Goal: Use online tool/utility: Utilize a website feature to perform a specific function

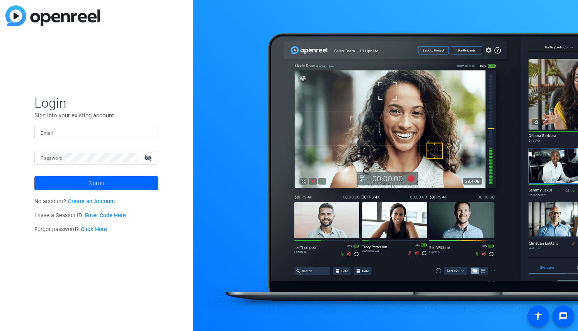
click at [60, 131] on input "Email" at bounding box center [96, 132] width 111 height 9
type input "[EMAIL_ADDRESS][DOMAIN_NAME]"
click at [98, 181] on span "Sign in" at bounding box center [97, 182] width 16 height 19
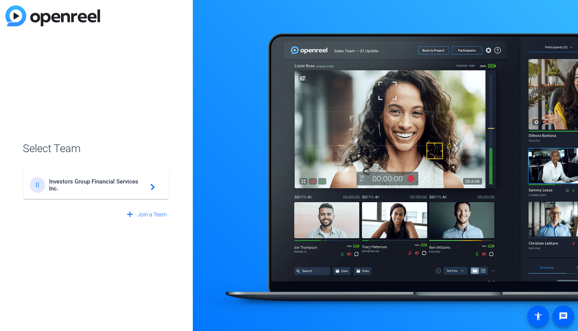
click at [68, 187] on span "Investors Group Financial Services Inc." at bounding box center [97, 185] width 97 height 14
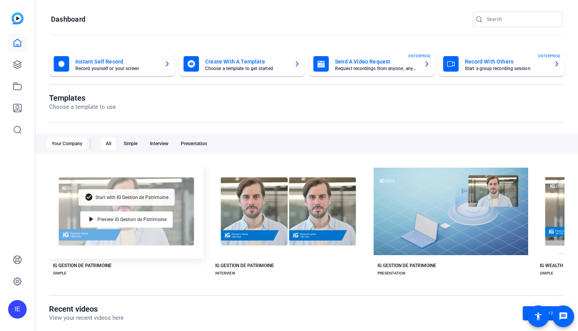
click at [105, 195] on span "Start with IG Gestion de Patrimoine" at bounding box center [131, 197] width 73 height 5
click at [101, 230] on div "check_circle Start with IG Gestion de Patrimoine play_arrow Preview IG Gestion …" at bounding box center [126, 211] width 155 height 94
click at [102, 195] on span "Start with IG Gestion de Patrimoine" at bounding box center [131, 197] width 73 height 5
click at [115, 220] on span "Preview IG Gestion de Patrimoine" at bounding box center [131, 219] width 69 height 5
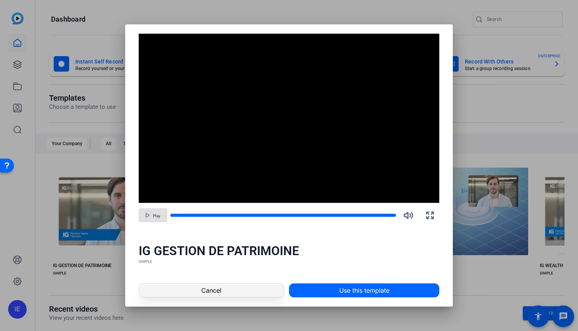
click at [227, 288] on span at bounding box center [211, 290] width 145 height 19
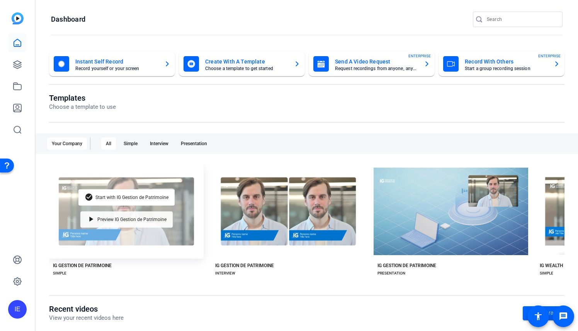
click at [115, 220] on span "Preview IG Gestion de Patrimoine" at bounding box center [131, 219] width 69 height 5
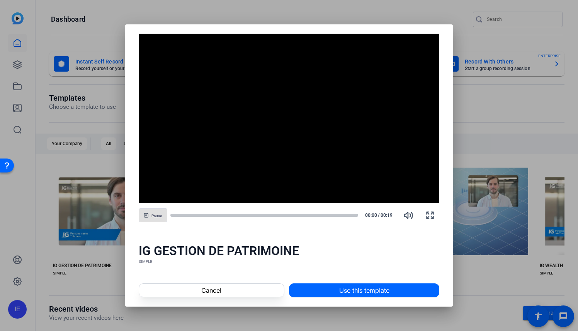
click at [97, 196] on div at bounding box center [289, 165] width 578 height 331
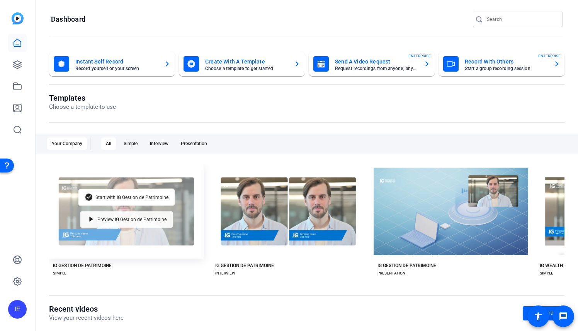
click at [124, 217] on span "Preview IG Gestion de Patrimoine" at bounding box center [131, 219] width 69 height 5
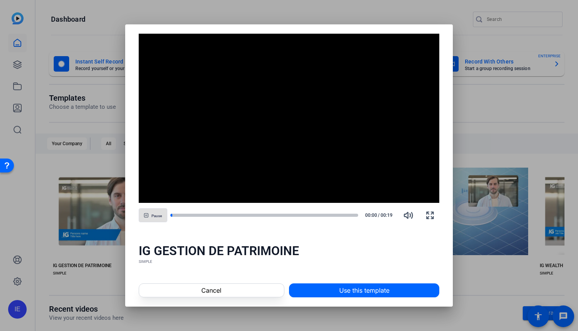
click at [99, 194] on div at bounding box center [289, 165] width 578 height 331
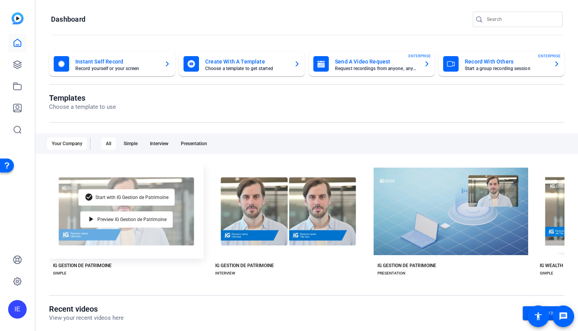
click at [113, 186] on div "check_circle Start with IG Gestion de Patrimoine play_arrow Preview IG Gestion …" at bounding box center [126, 211] width 155 height 94
click at [113, 195] on span "Start with IG Gestion de Patrimoine" at bounding box center [131, 197] width 73 height 5
